Goal: Information Seeking & Learning: Learn about a topic

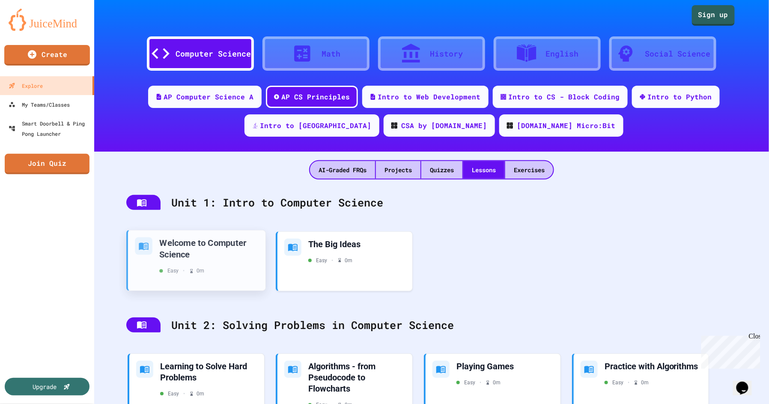
click at [203, 249] on div "Welcome to Computer Science" at bounding box center [208, 248] width 99 height 23
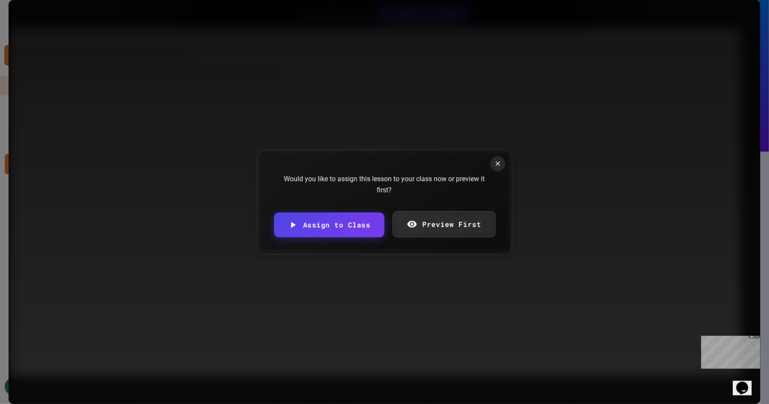
click at [456, 224] on link "Preview First" at bounding box center [444, 224] width 103 height 26
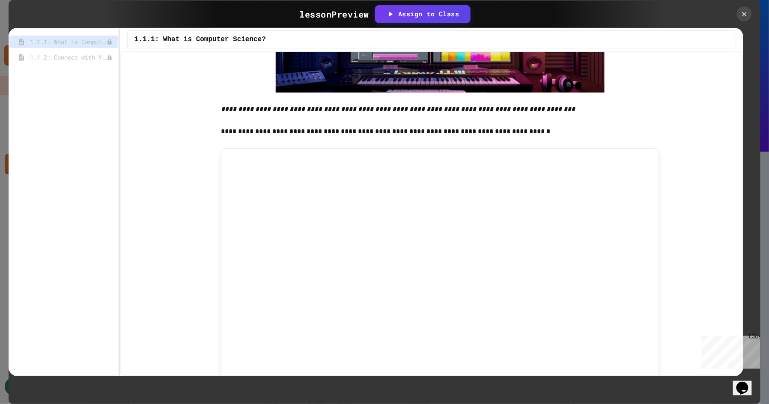
scroll to position [1372, 0]
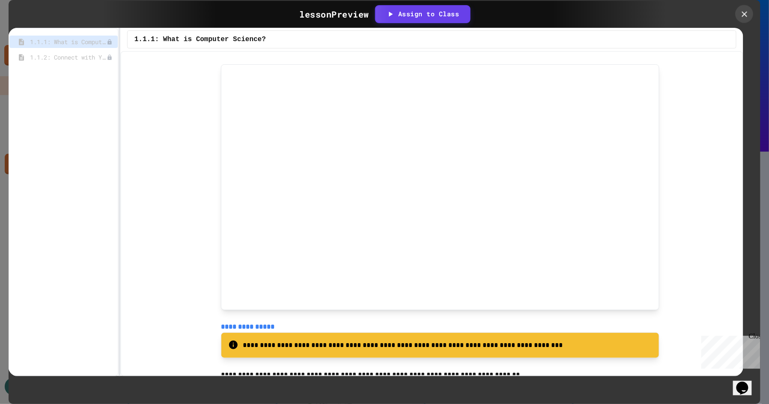
click at [746, 16] on icon at bounding box center [745, 14] width 6 height 6
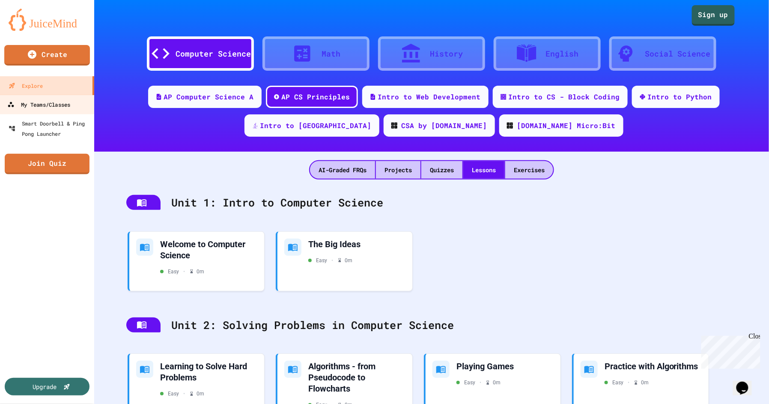
click at [43, 96] on link "My Teams/Classes" at bounding box center [47, 104] width 97 height 19
click at [223, 251] on div "Welcome to Computer Science" at bounding box center [208, 248] width 99 height 23
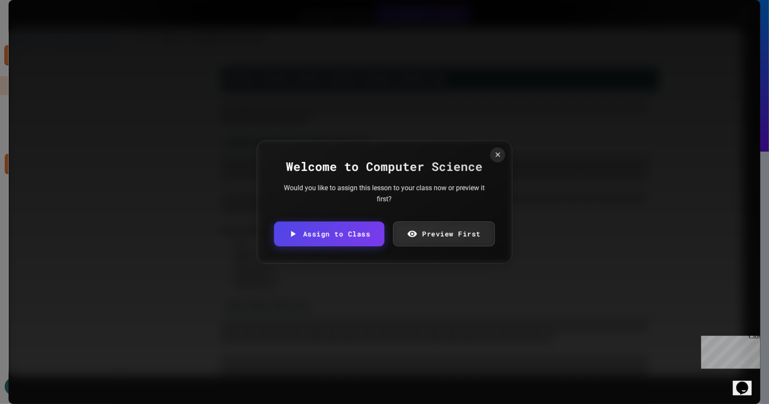
scroll to position [1346, 0]
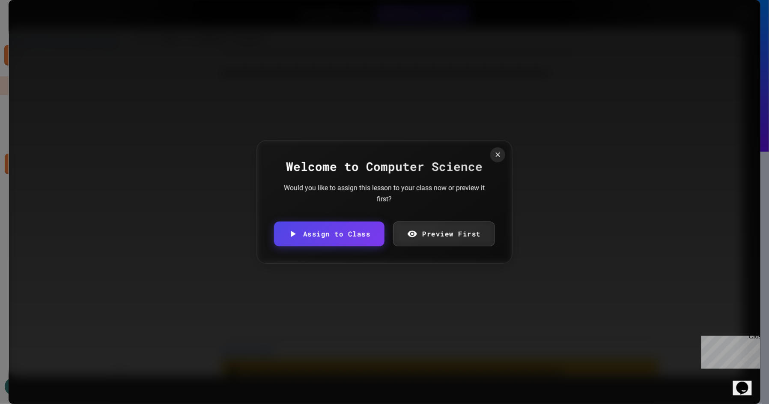
click at [755, 334] on div "Close" at bounding box center [754, 337] width 11 height 11
click at [429, 241] on link "Preview First" at bounding box center [444, 233] width 101 height 26
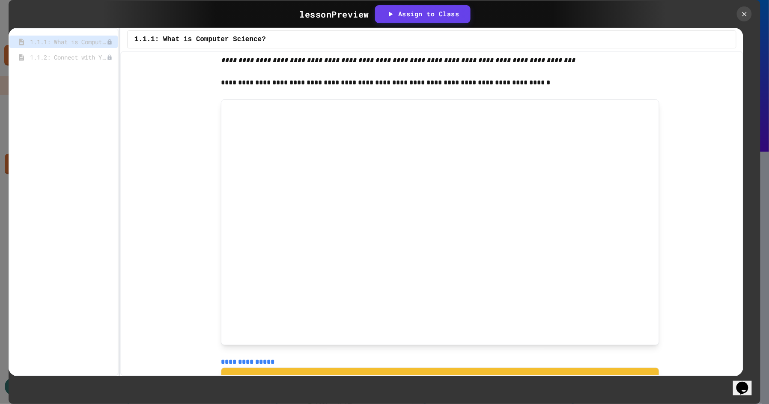
scroll to position [1315, 0]
